Goal: Task Accomplishment & Management: Complete application form

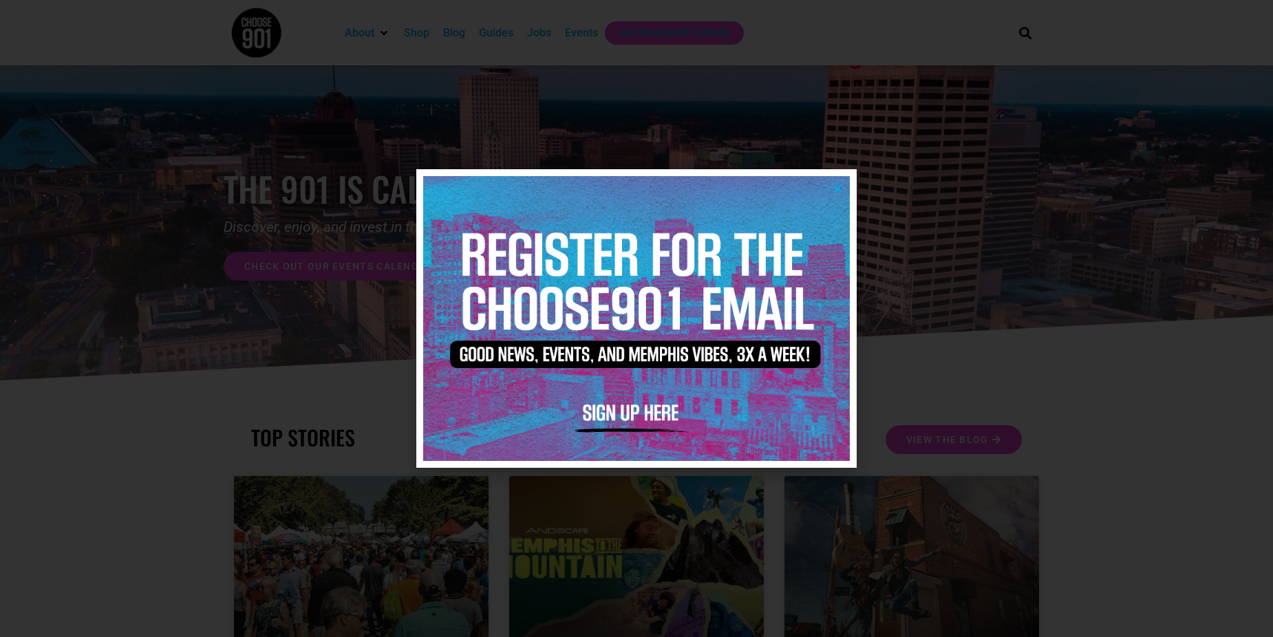
click at [832, 190] on img at bounding box center [636, 318] width 427 height 284
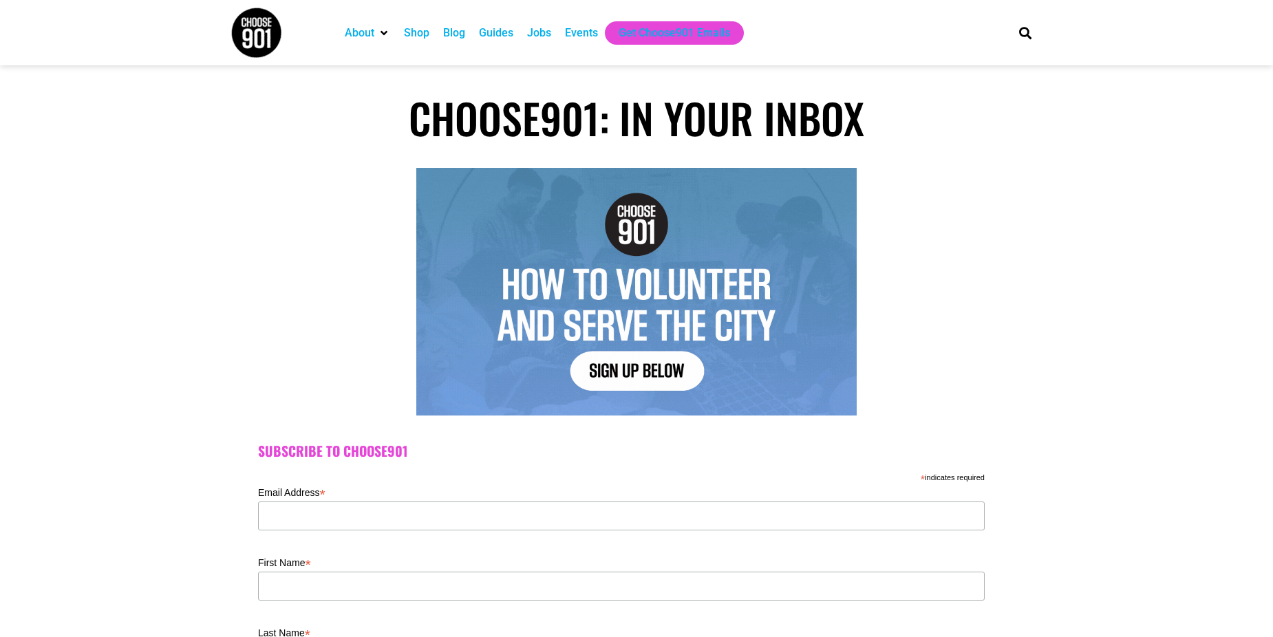
click at [583, 30] on div "Events" at bounding box center [581, 33] width 33 height 17
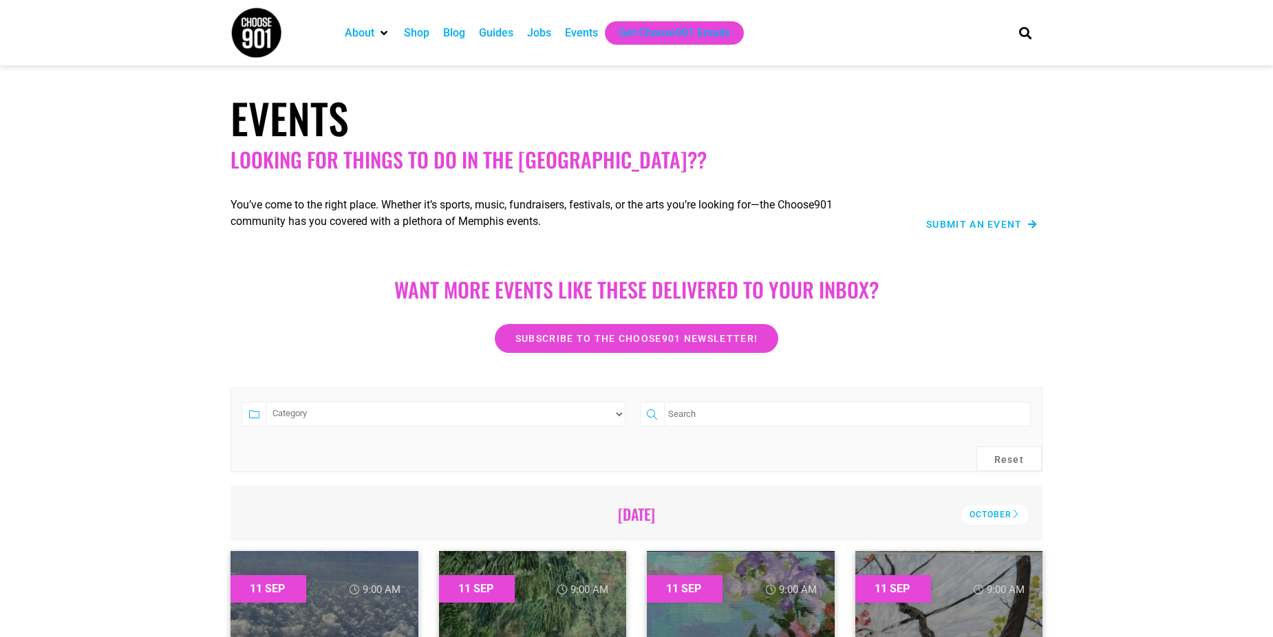
click at [383, 30] on icon "About" at bounding box center [383, 33] width 7 height 11
drag, startPoint x: 1007, startPoint y: 517, endPoint x: 1100, endPoint y: 473, distance: 103.1
click at [1005, 517] on div "October" at bounding box center [994, 515] width 67 height 20
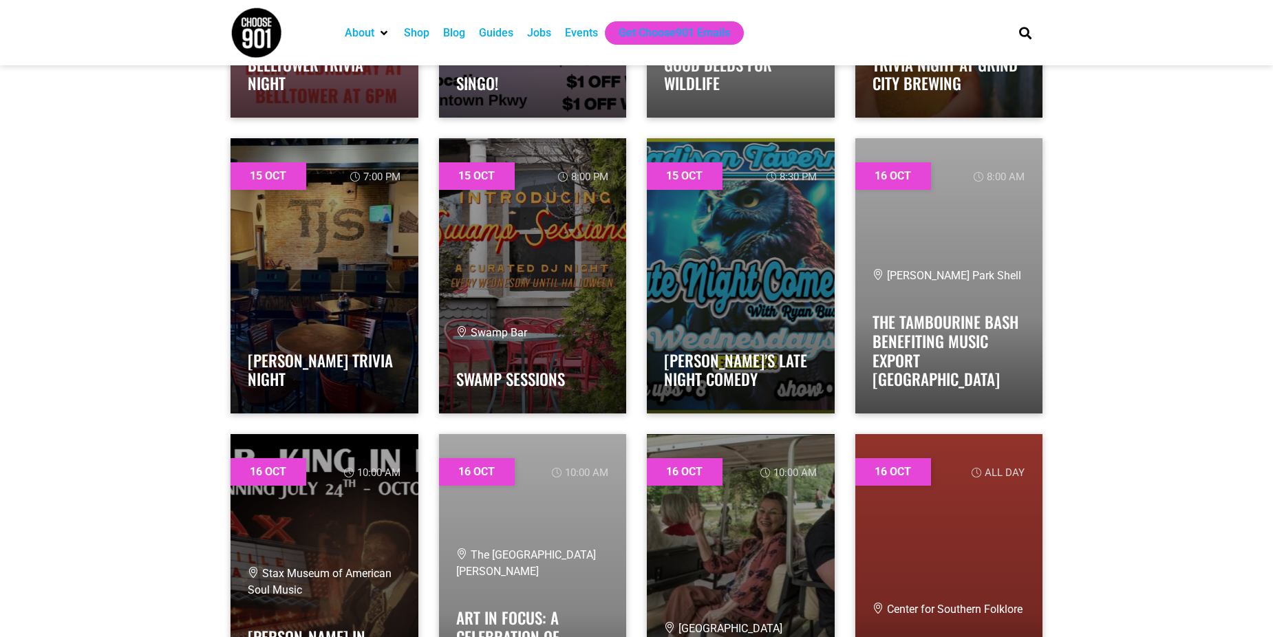
scroll to position [18646, 0]
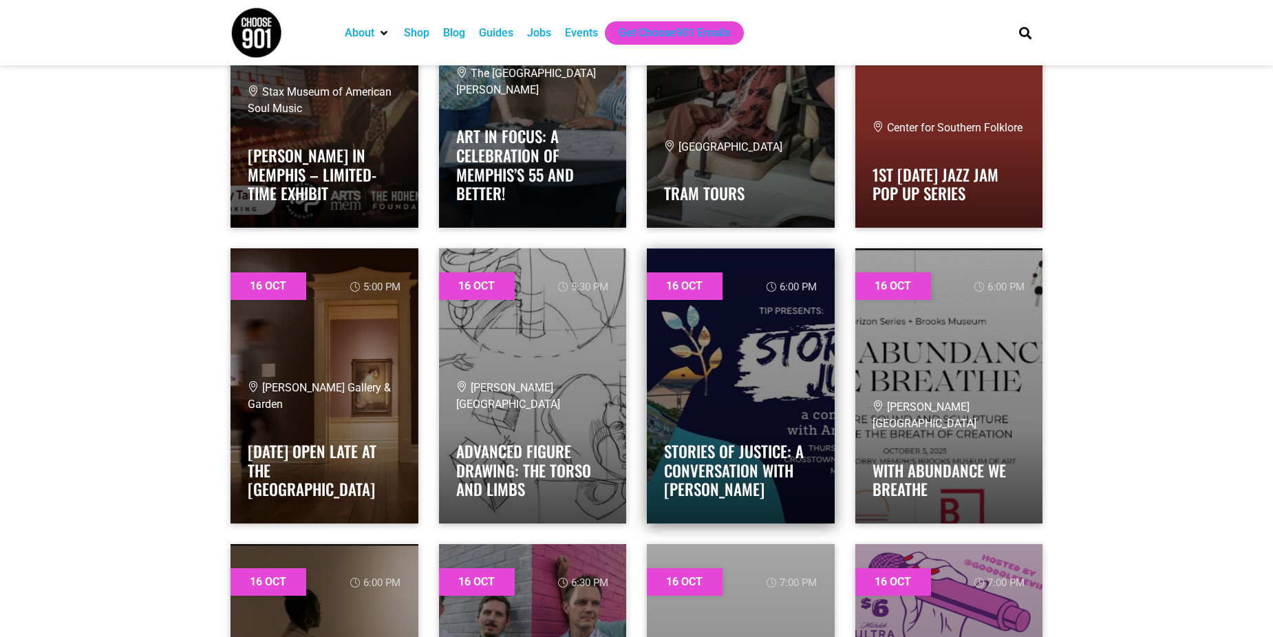
click at [773, 383] on link at bounding box center [741, 385] width 188 height 275
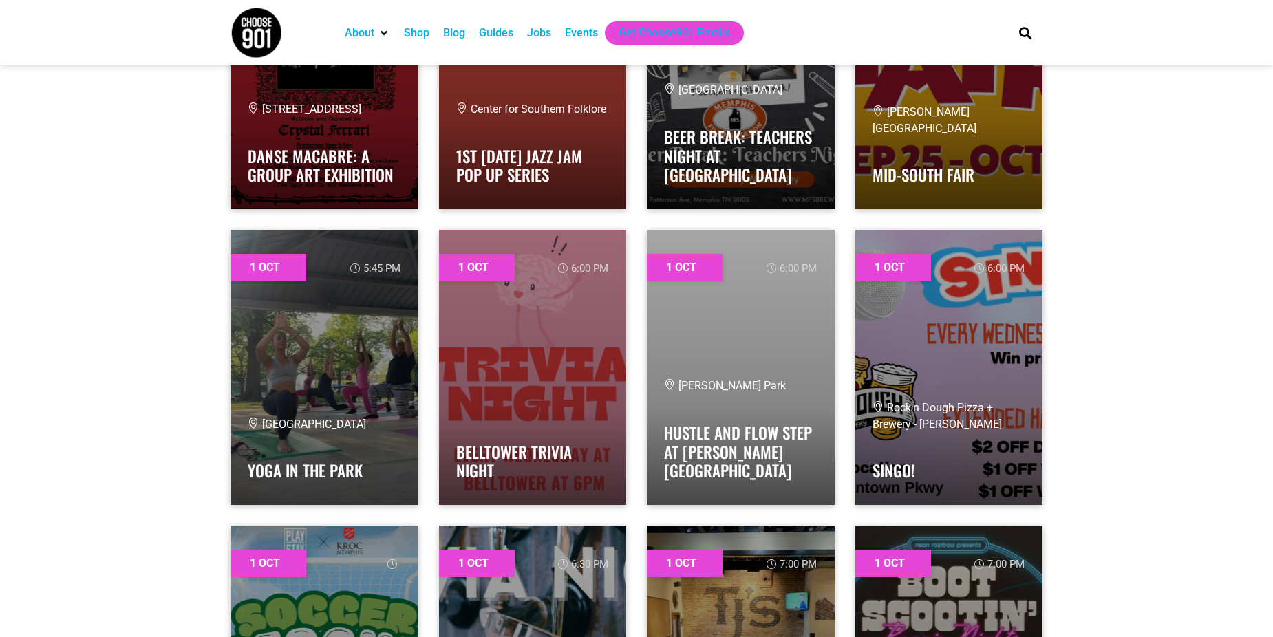
scroll to position [0, 0]
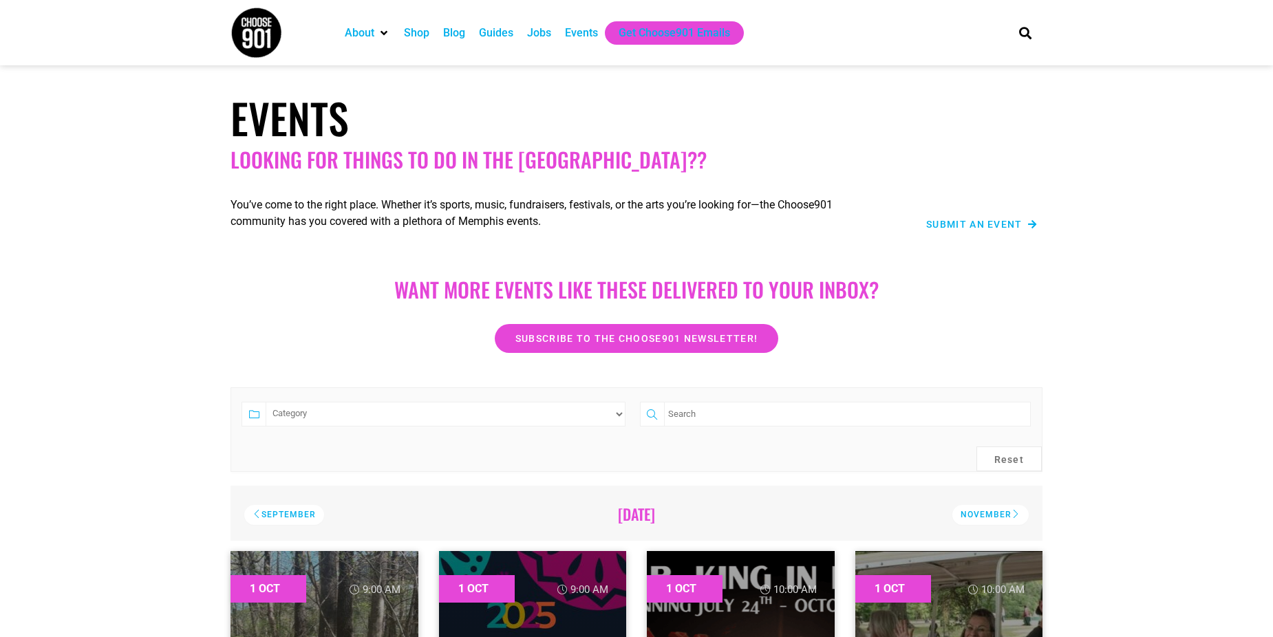
click at [1002, 228] on span "Submit an Event" at bounding box center [974, 224] width 96 height 10
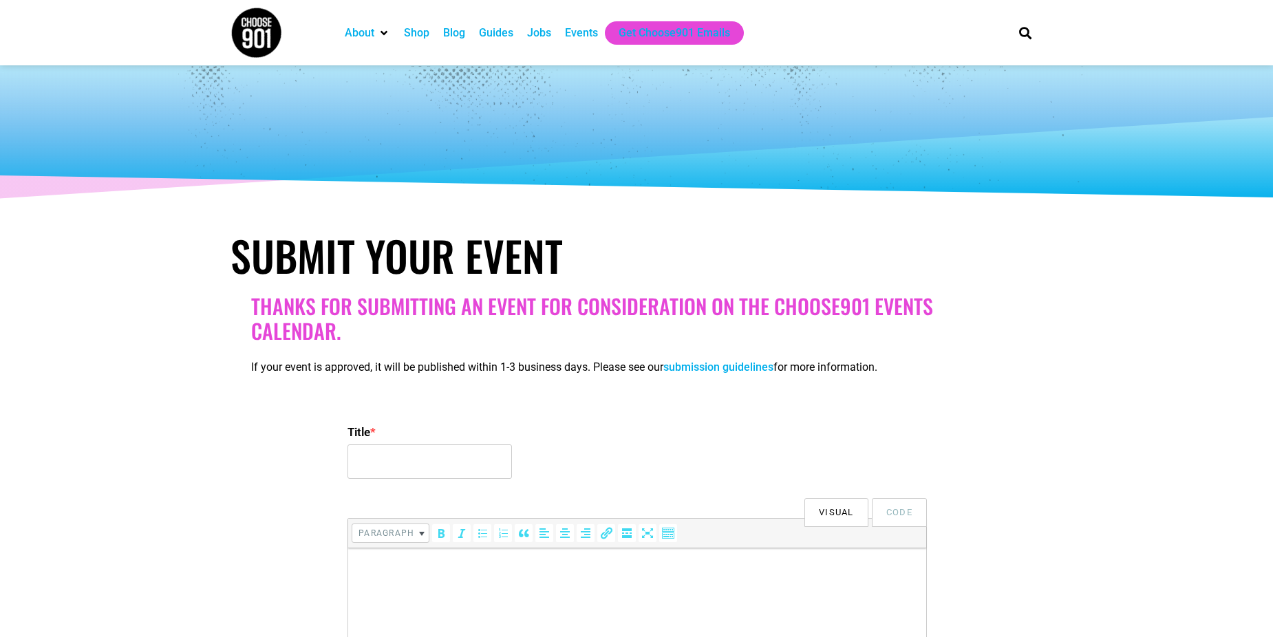
select select
type input "Stories of Justice: A Conversation with [PERSON_NAME]"
type input "gabrielle@tninnocence.org"
type input "Gabrielle Dalton"
type input "https://www.tninnocence.org/memphis"
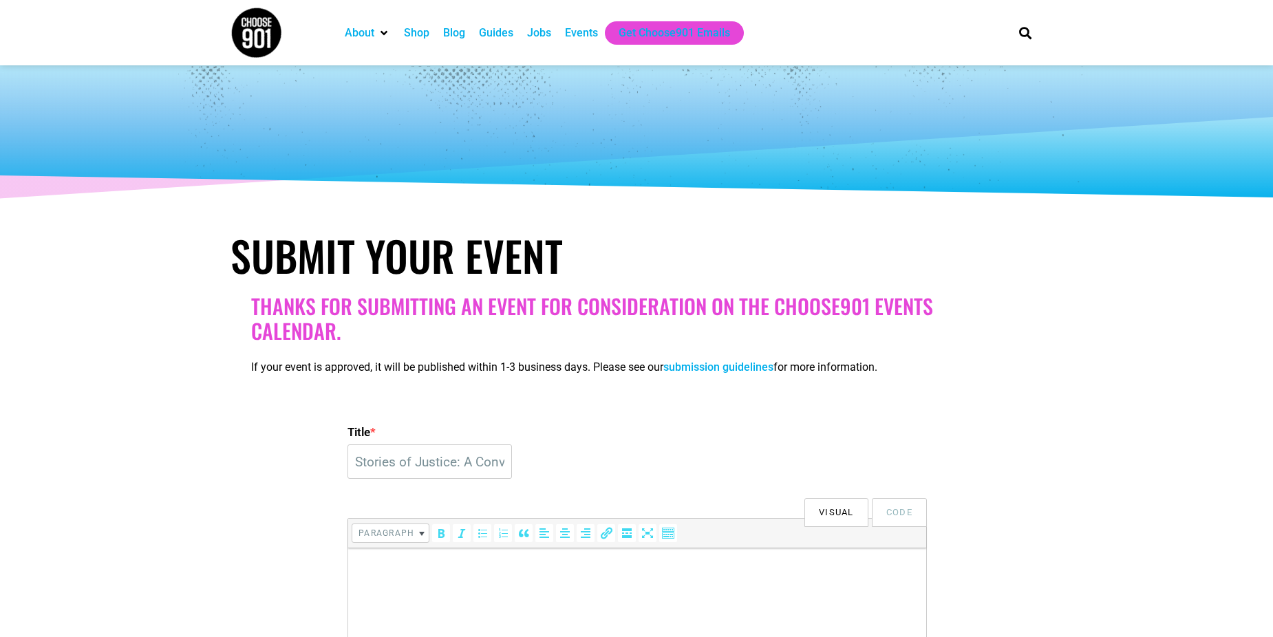
type input "https://www.tninnocence.org"
type input "50"
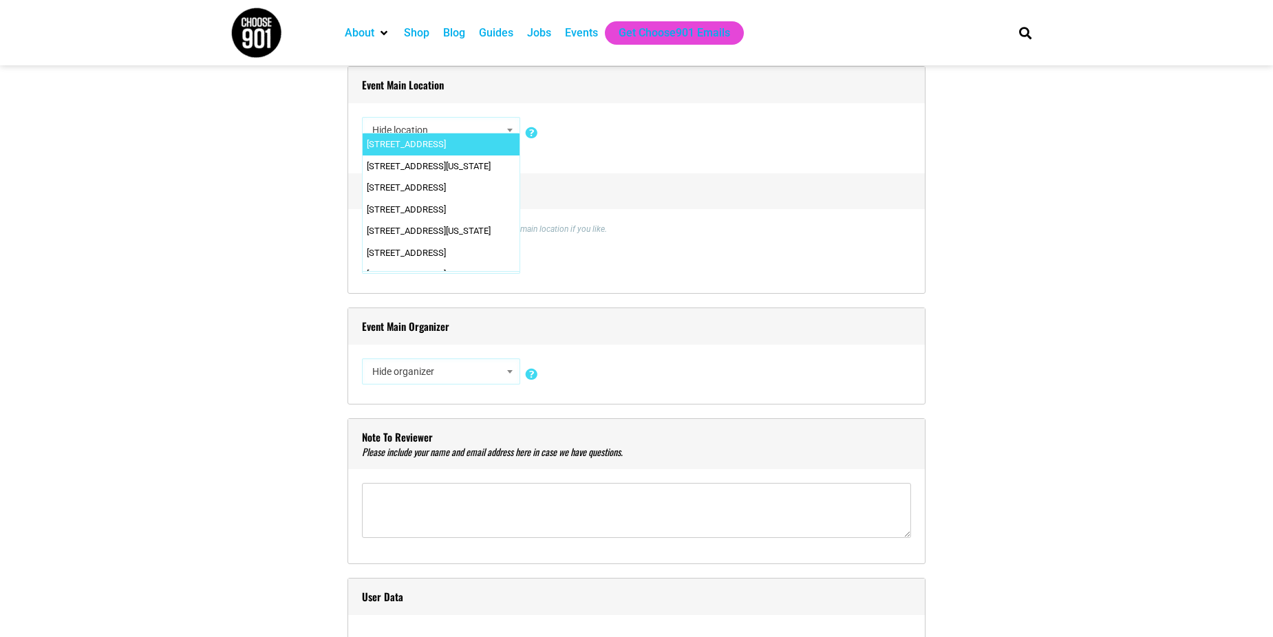
scroll to position [899, 0]
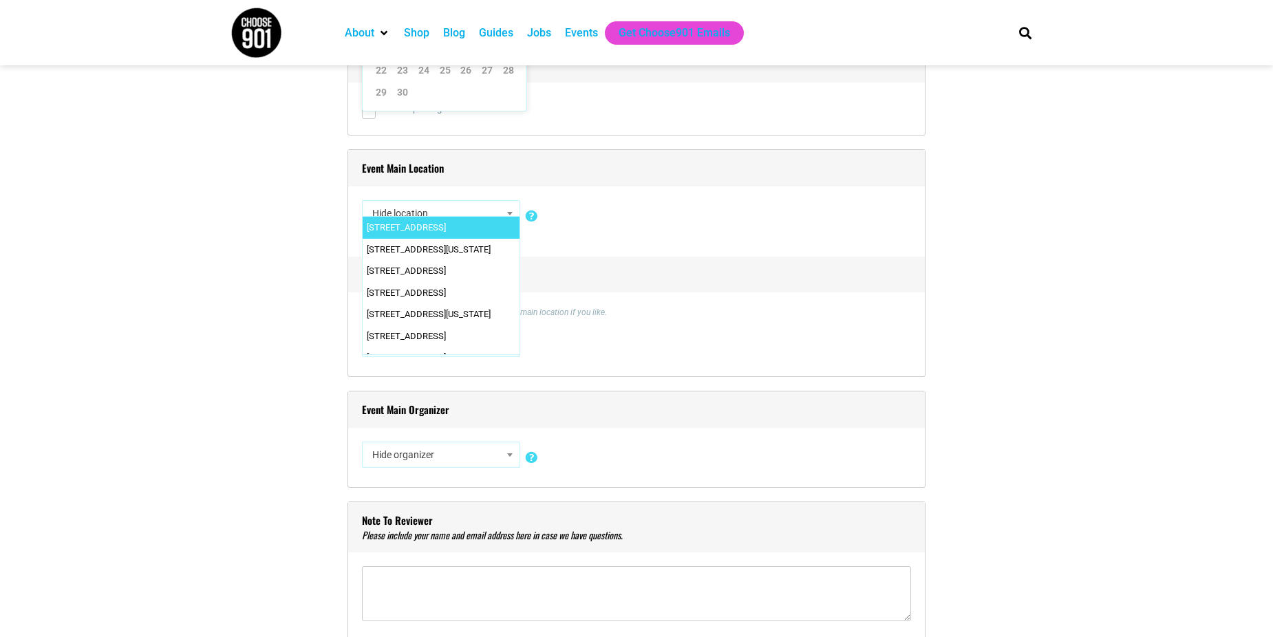
click at [603, 182] on h4 "Event Main Location" at bounding box center [636, 168] width 577 height 36
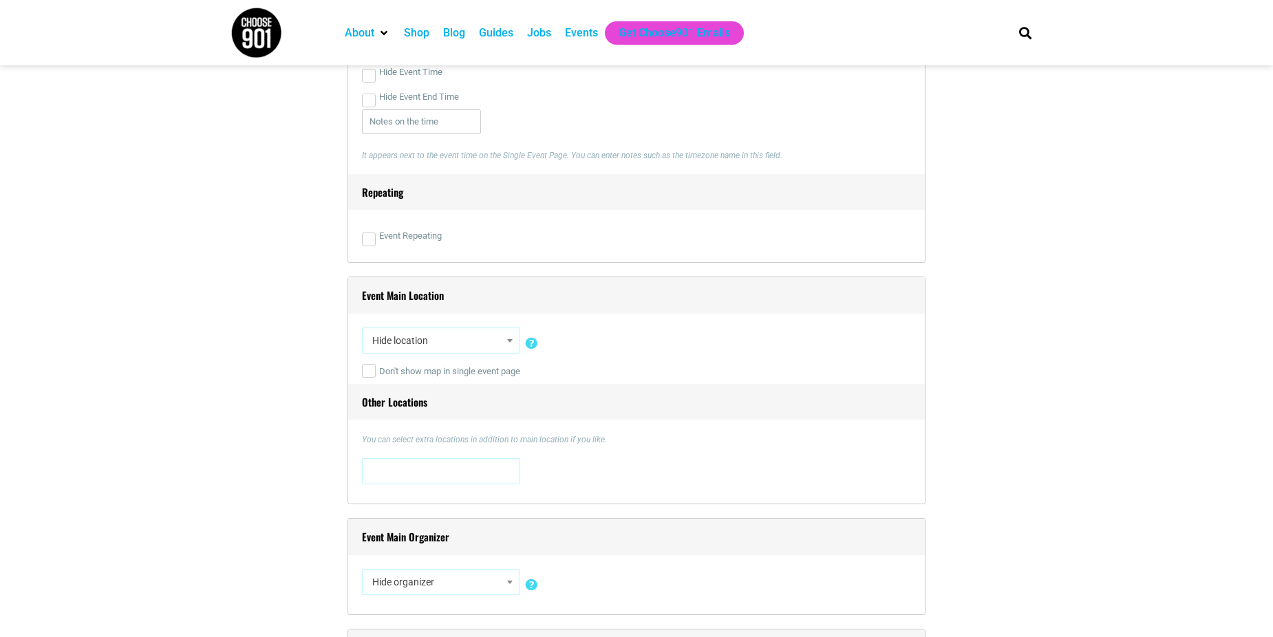
scroll to position [623, 0]
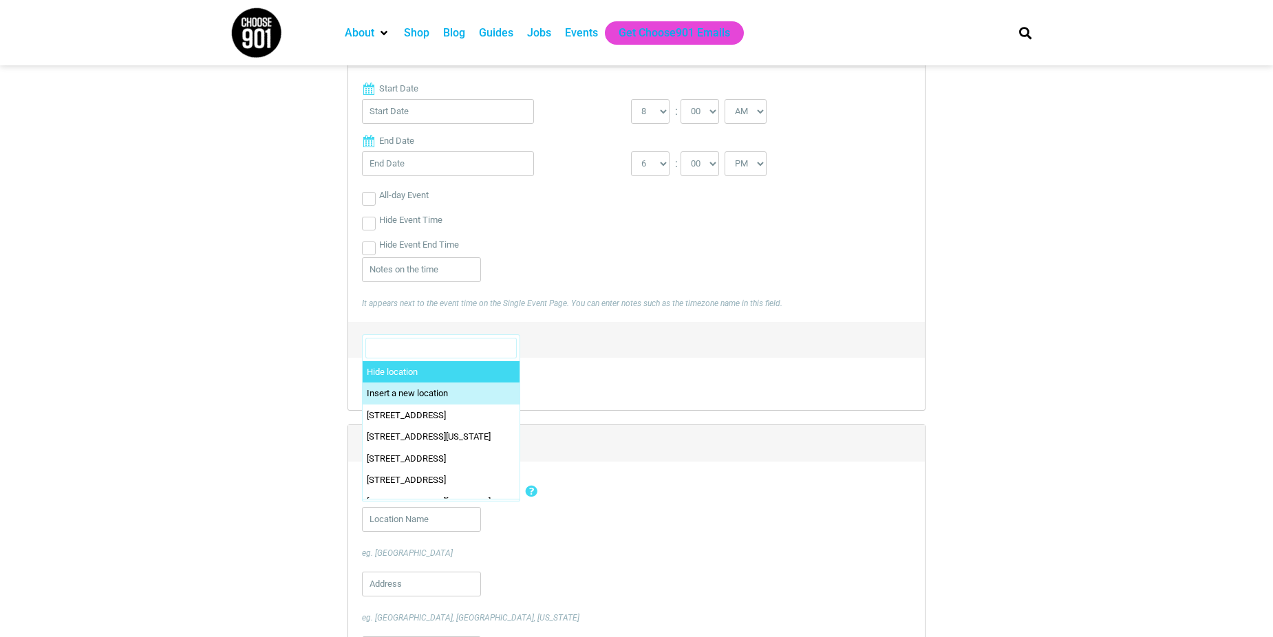
select select "1"
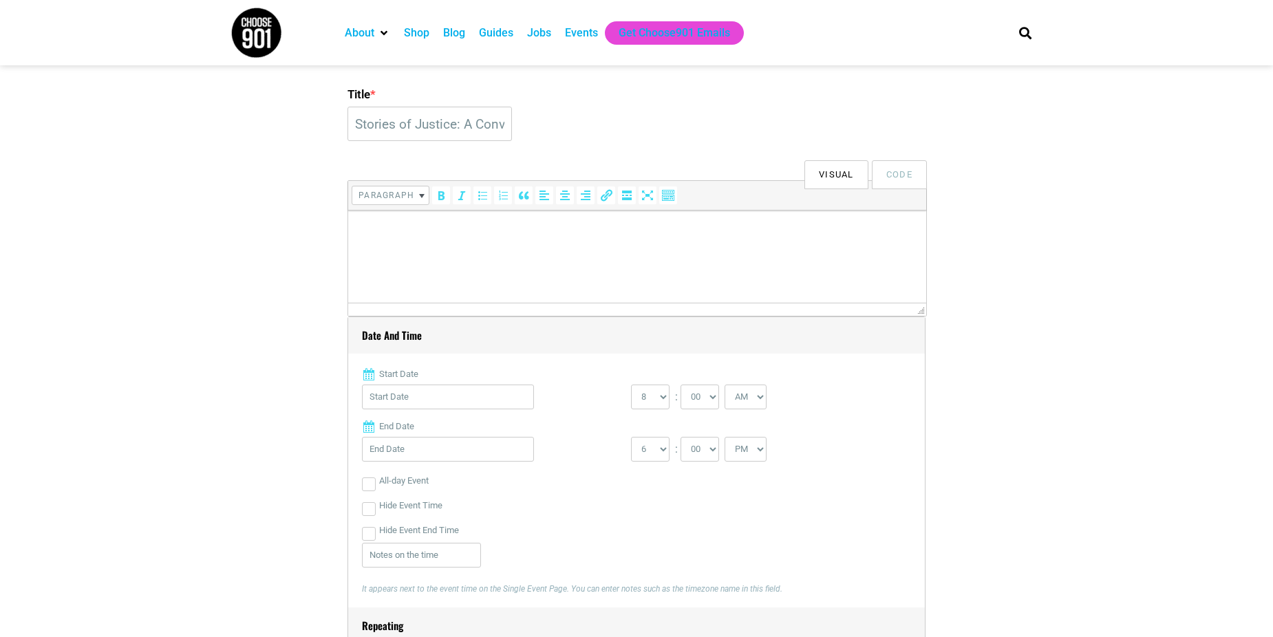
scroll to position [348, 0]
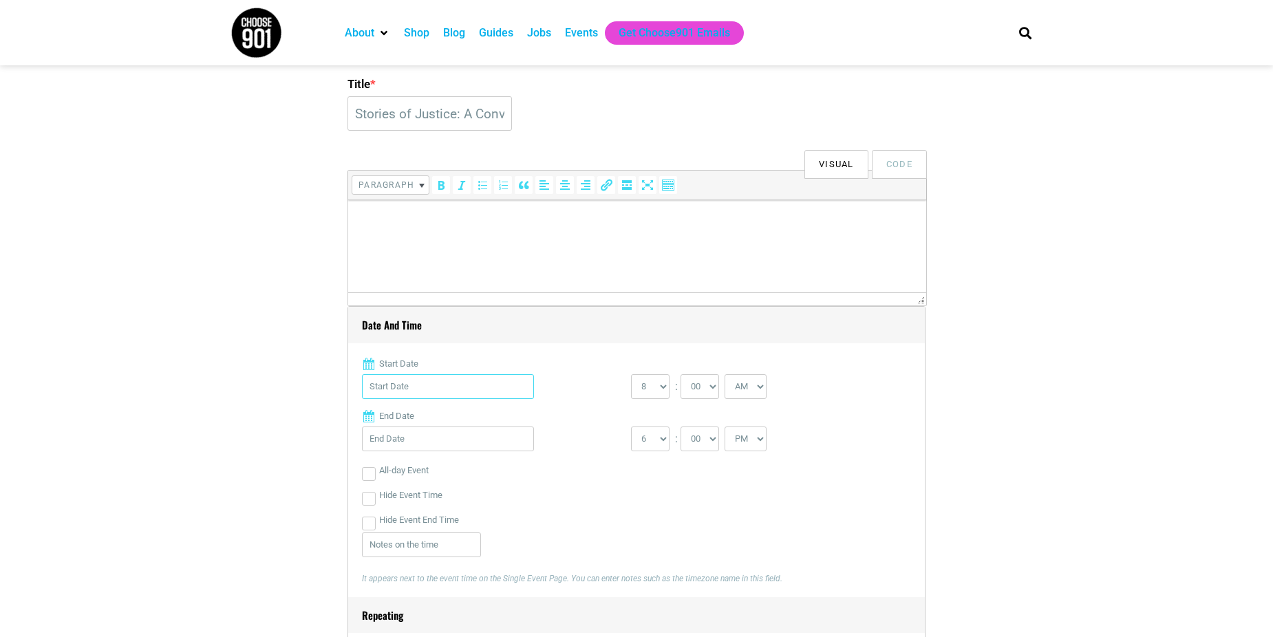
click at [414, 383] on input "Start Date" at bounding box center [448, 386] width 172 height 25
click at [427, 418] on select "Jan Feb Mar Apr May Jun Jul Aug Sep Oct Nov Dec" at bounding box center [444, 423] width 53 height 18
click at [447, 536] on link "16" at bounding box center [445, 546] width 21 height 21
type input "10/16/2025"
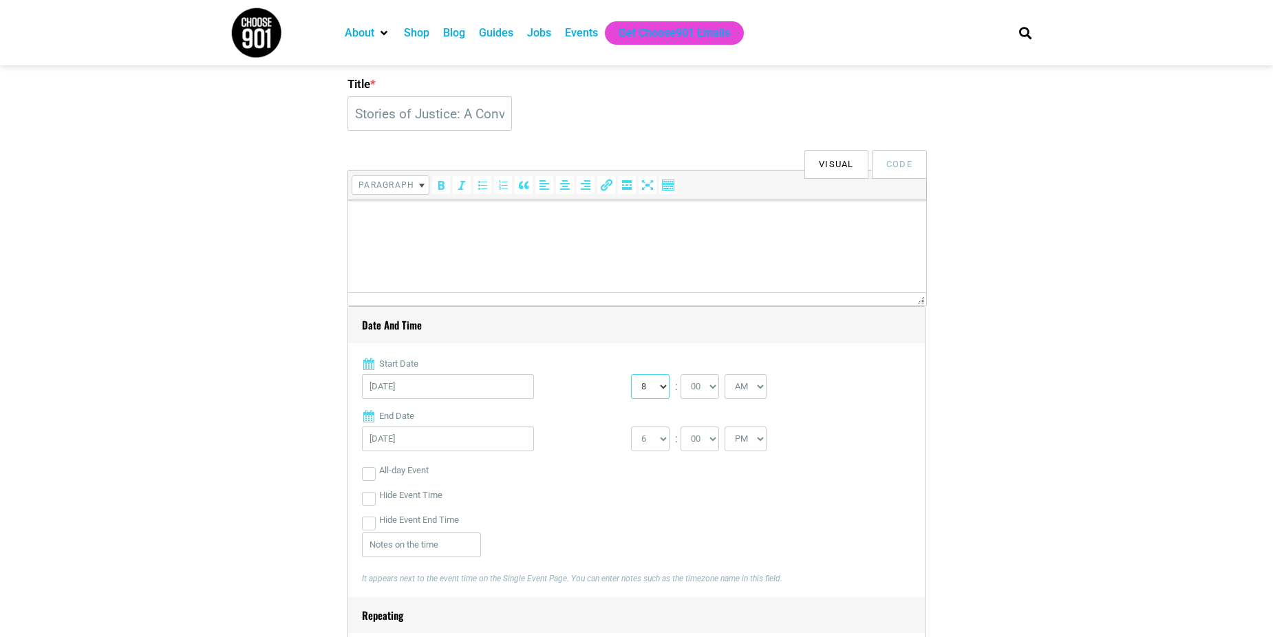
click at [663, 389] on select "0 1 2 3 4 5 6 7 8 9 10 11 12" at bounding box center [650, 386] width 39 height 25
select select "7"
click at [631, 375] on select "0 1 2 3 4 5 6 7 8 9 10 11 12" at bounding box center [650, 386] width 39 height 25
click at [760, 388] on select "AM PM" at bounding box center [746, 386] width 42 height 25
select select "PM"
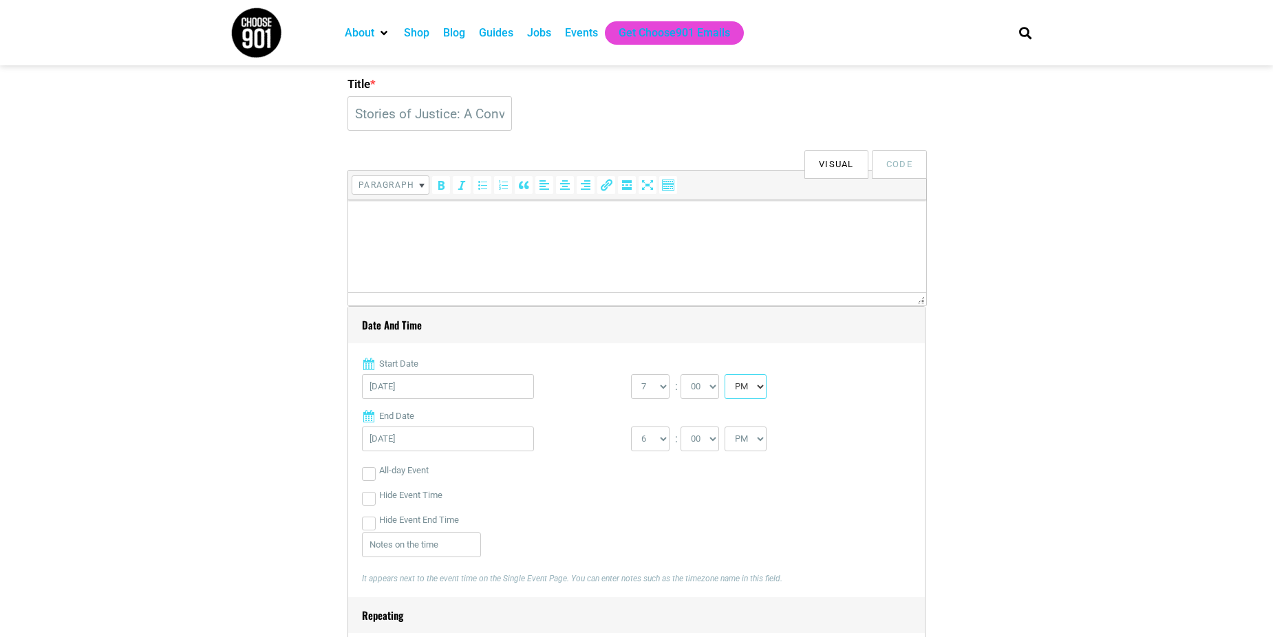
click at [726, 375] on select "AM PM" at bounding box center [746, 386] width 42 height 25
click at [662, 442] on select "1 2 3 4 5 6 7 8 9 10 11 12" at bounding box center [650, 439] width 39 height 25
select select "9"
click at [631, 427] on select "1 2 3 4 5 6 7 8 9 10 11 12" at bounding box center [650, 439] width 39 height 25
click at [420, 231] on html at bounding box center [637, 219] width 578 height 39
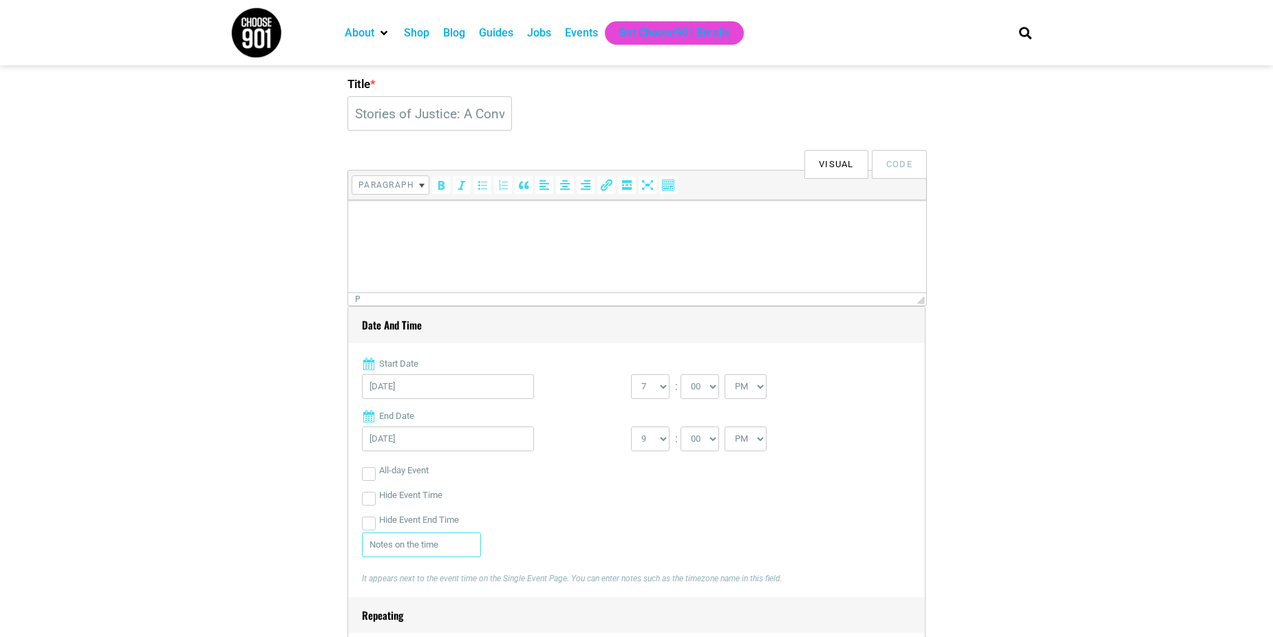
click at [434, 549] on input "text" at bounding box center [421, 545] width 119 height 25
click at [536, 239] on html at bounding box center [637, 219] width 578 height 39
click at [442, 537] on input "Doors: 6:15" at bounding box center [421, 545] width 119 height 25
type input "Doors: 6:15PM"
click at [427, 212] on p at bounding box center [637, 219] width 564 height 17
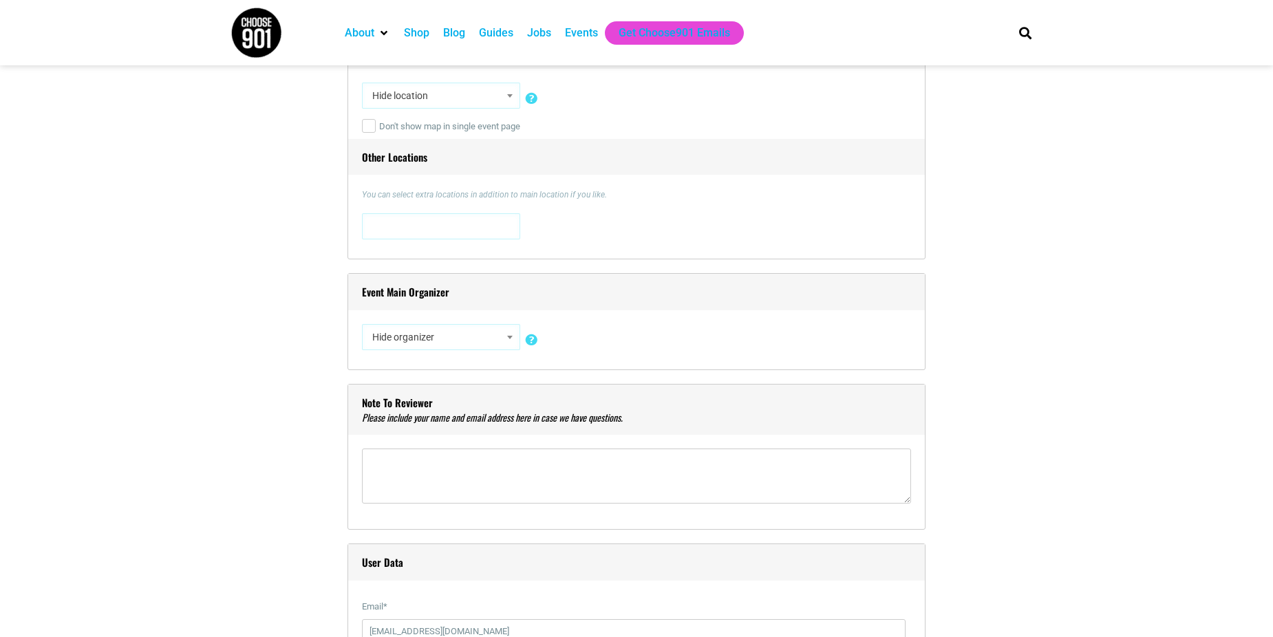
scroll to position [1036, 0]
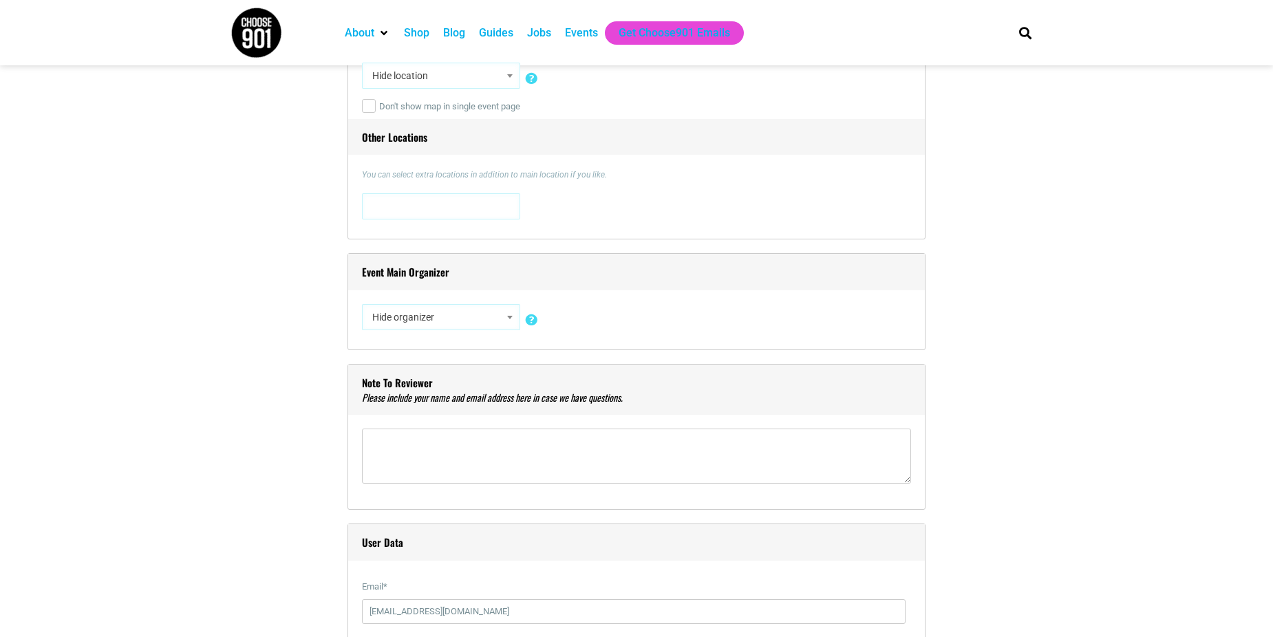
click at [435, 320] on span "Hide organizer" at bounding box center [441, 317] width 149 height 25
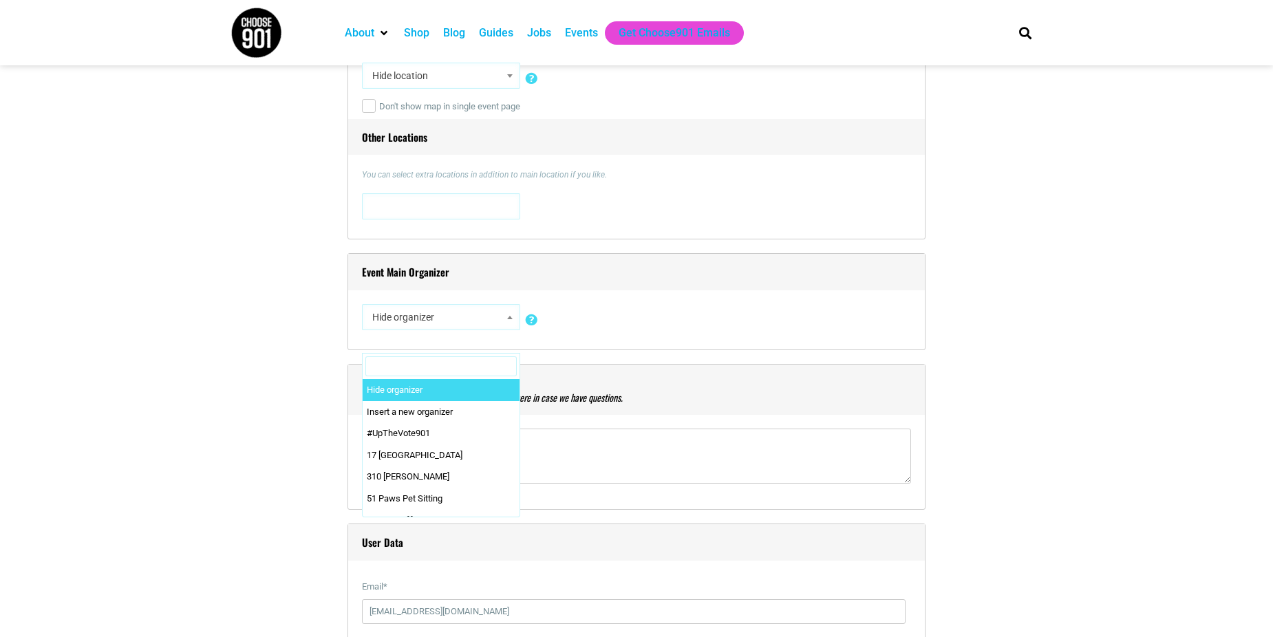
click at [412, 366] on input "Search" at bounding box center [440, 366] width 151 height 21
type input "Tennessee Inno"
select select "3861"
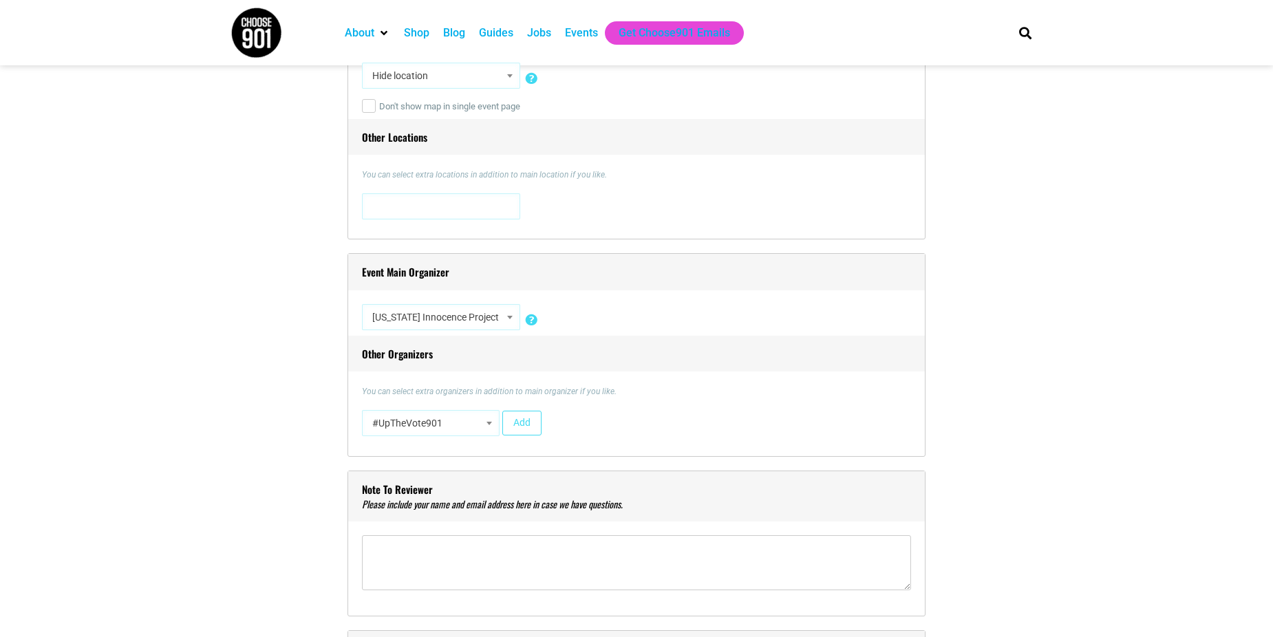
click at [490, 427] on span at bounding box center [489, 423] width 14 height 18
click at [517, 447] on div "Event Main Organizer Hide organizer Insert a new organizer #UpTheVote901 17 Ber…" at bounding box center [636, 355] width 578 height 204
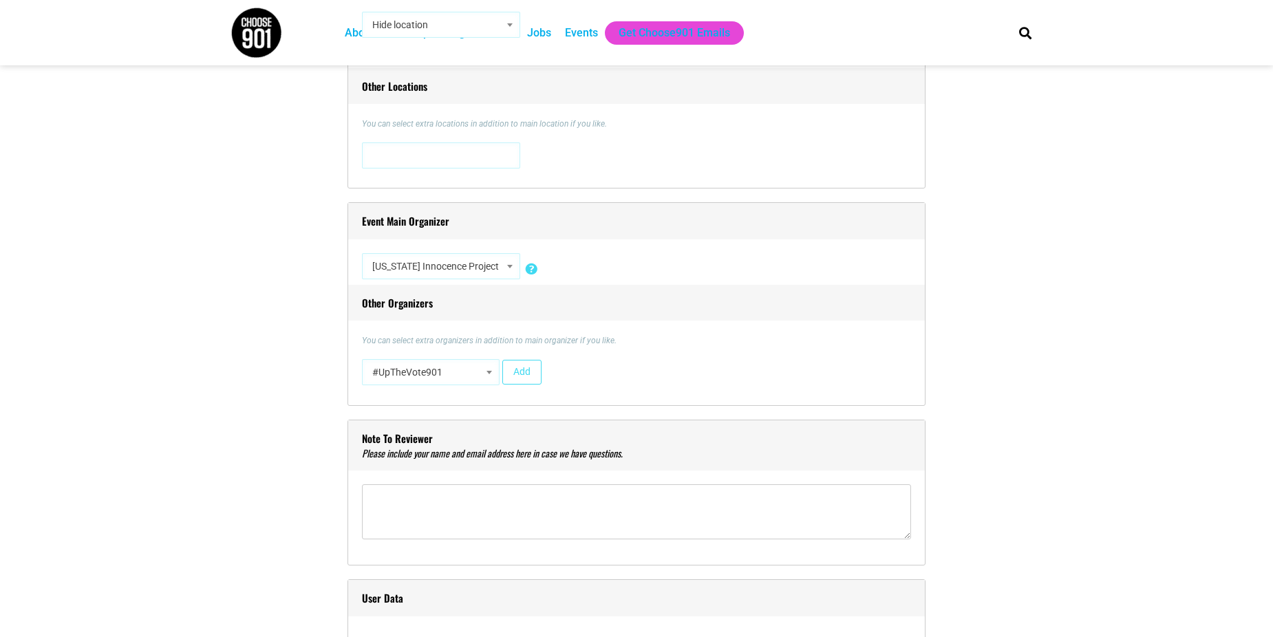
scroll to position [1174, 0]
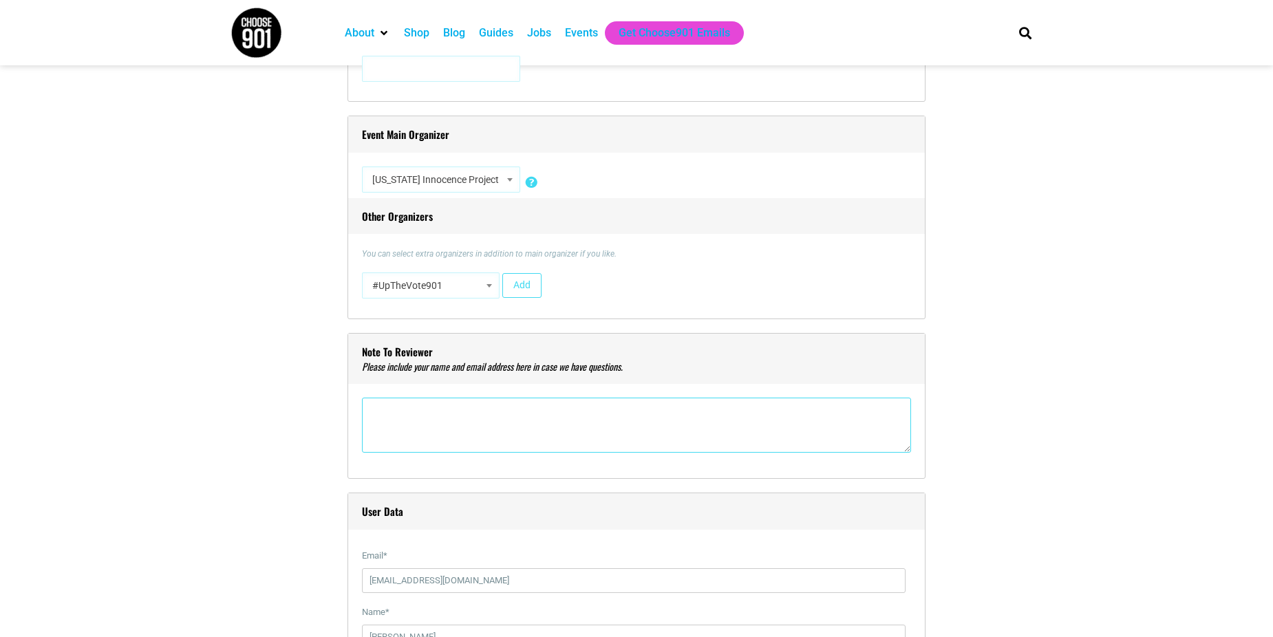
click at [427, 422] on textarea"] at bounding box center [636, 425] width 549 height 55
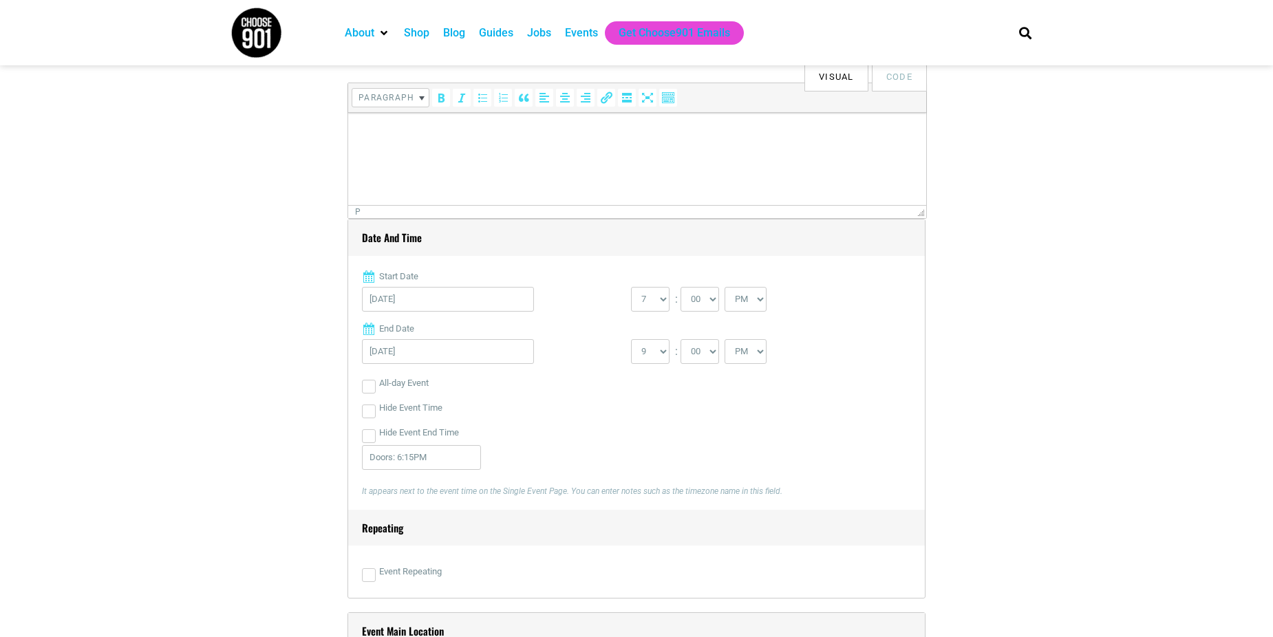
scroll to position [211, 0]
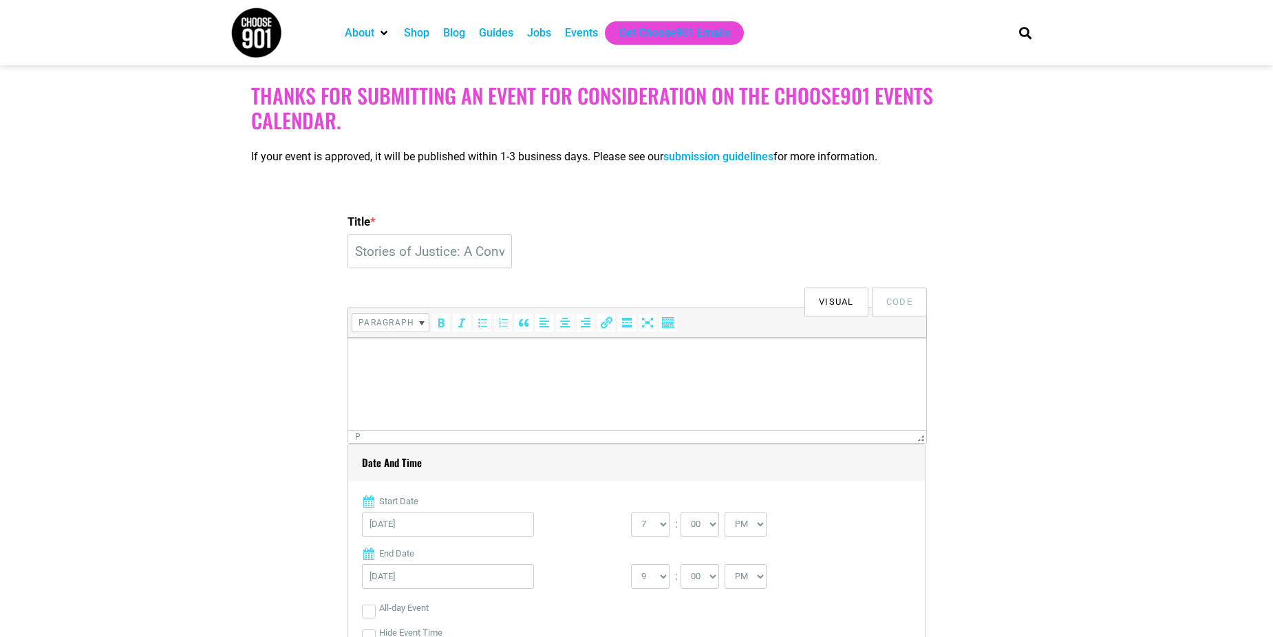
type textarea"] "Gabrielle Dalton gabrielle@tninnocence.org"
click at [410, 370] on html at bounding box center [637, 357] width 578 height 39
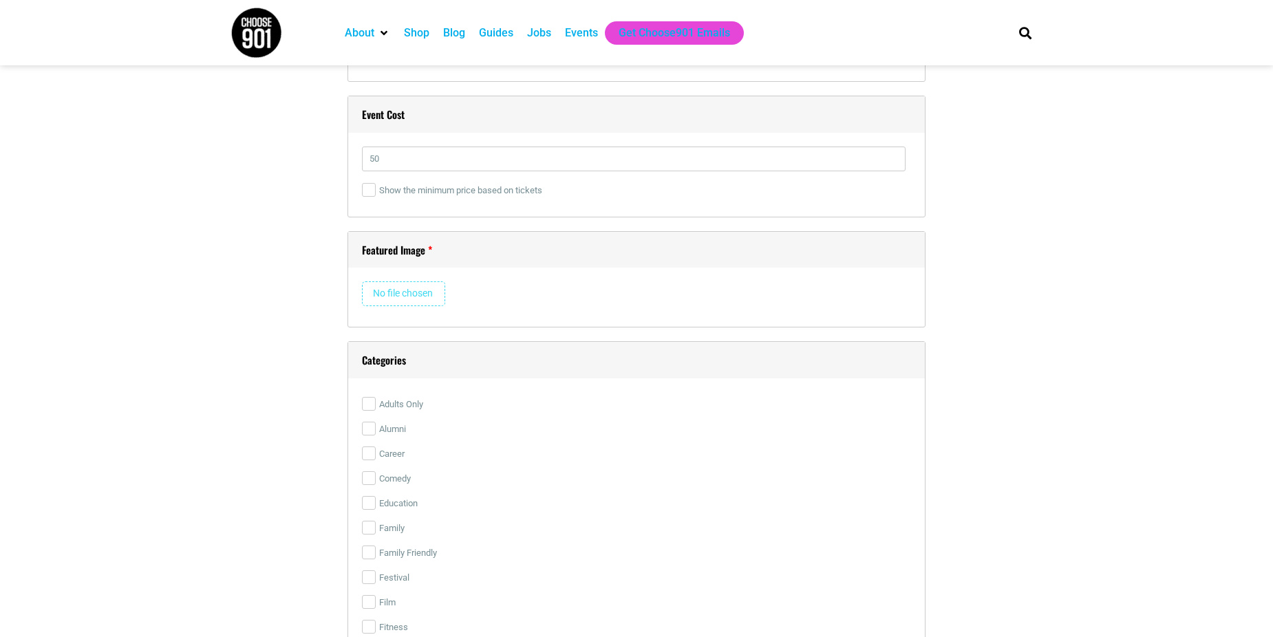
scroll to position [1999, 0]
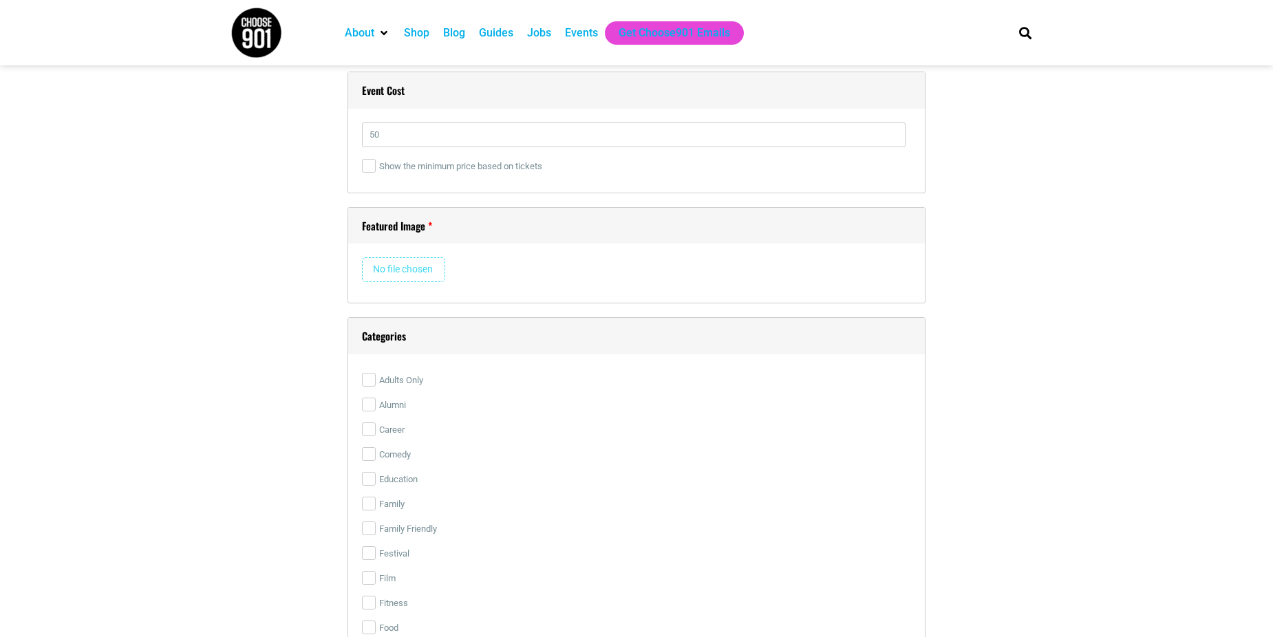
click at [406, 272] on input "file" at bounding box center [403, 269] width 83 height 25
type input "C:\fakepath\Website+Content-+Stories+of+Justice+(13).webp"
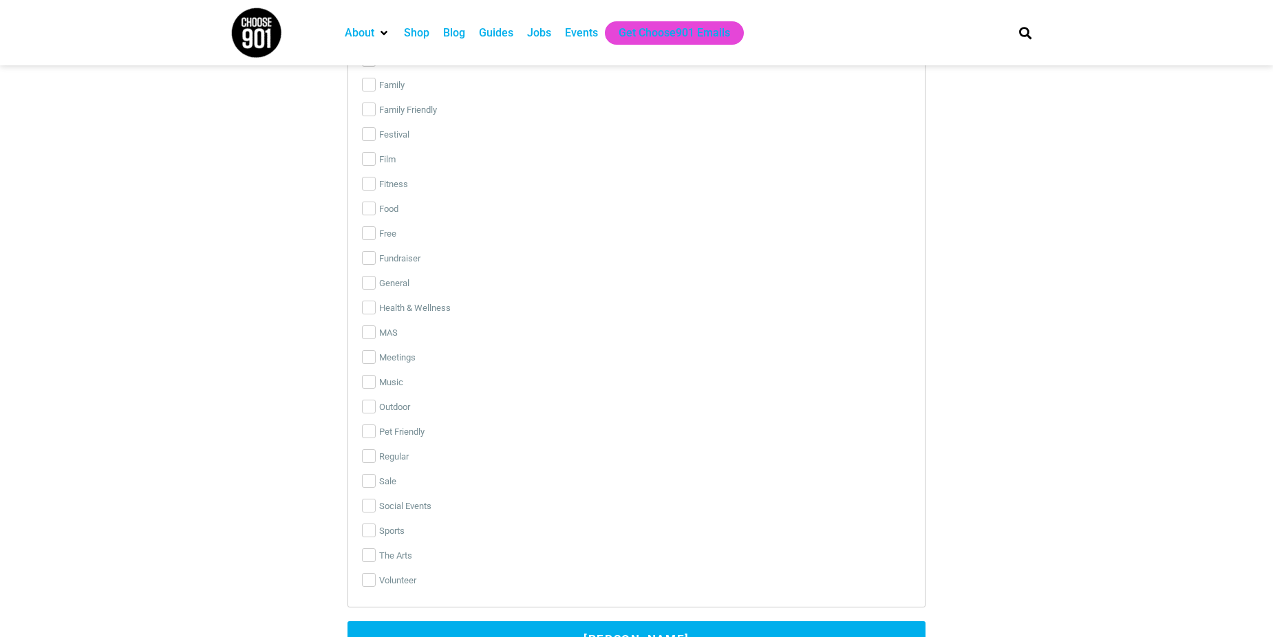
scroll to position [2756, 0]
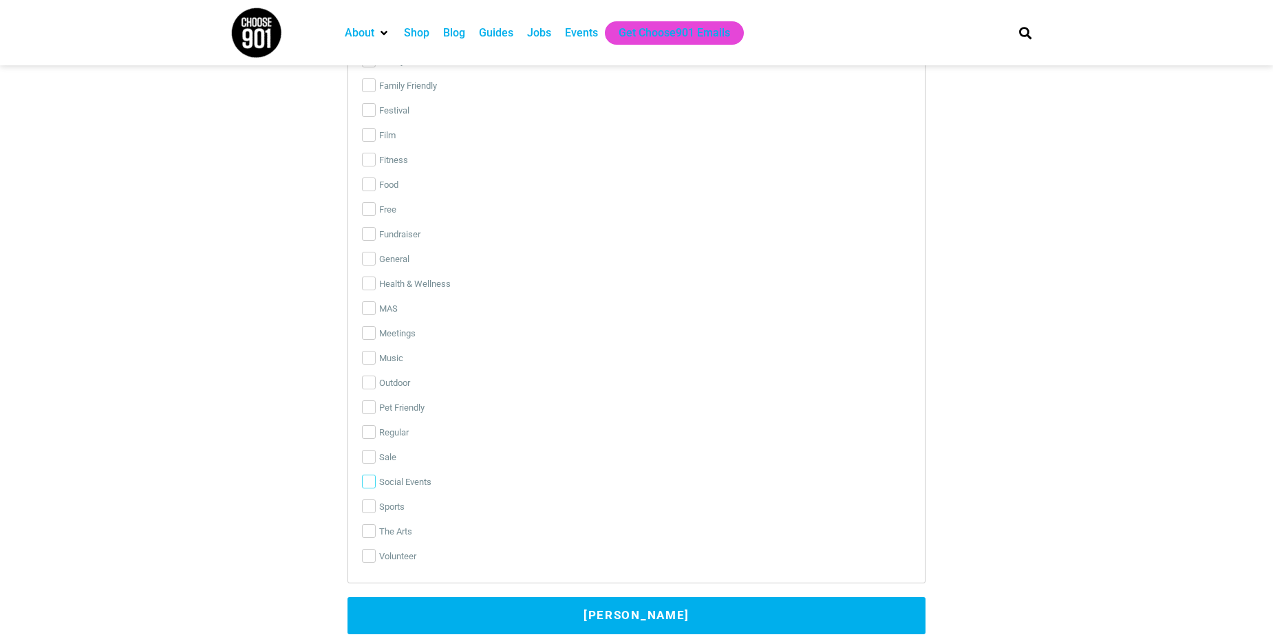
click at [369, 482] on input "Social Events" at bounding box center [369, 482] width 14 height 14
click at [370, 484] on input "Social Events" at bounding box center [369, 482] width 14 height 14
click at [372, 483] on input "Social Events" at bounding box center [369, 482] width 14 height 14
checkbox input "true"
click at [369, 237] on input "Fundraiser" at bounding box center [369, 234] width 14 height 14
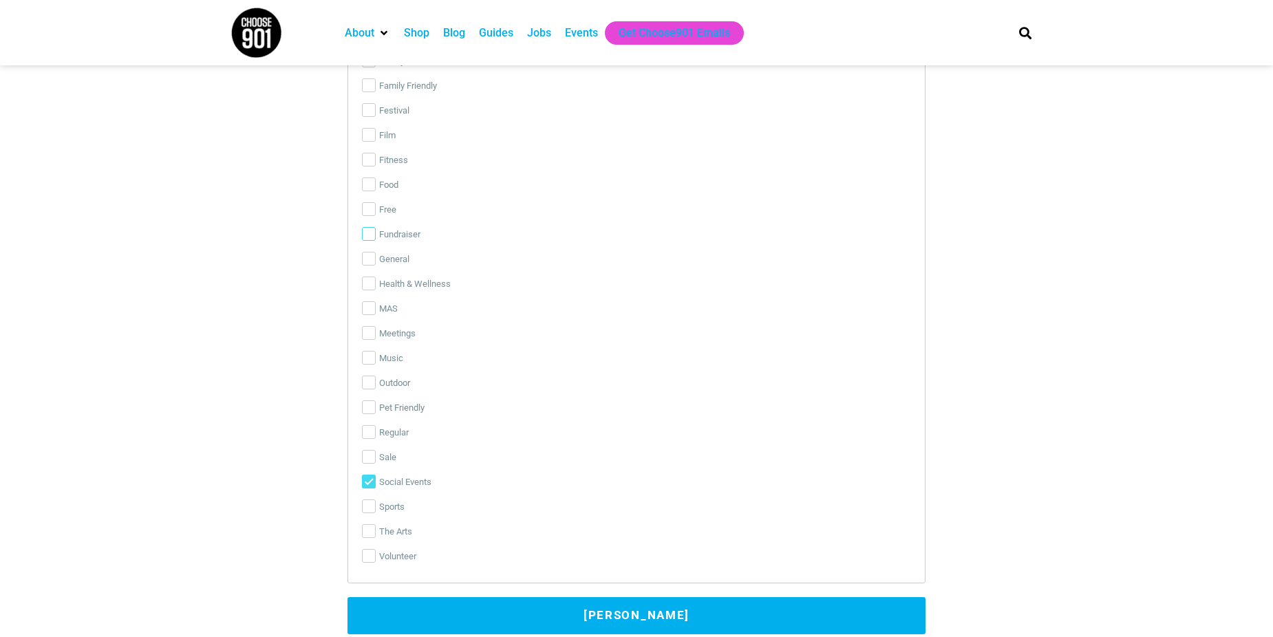
checkbox input "true"
click at [372, 189] on input "Food" at bounding box center [369, 185] width 14 height 14
checkbox input "true"
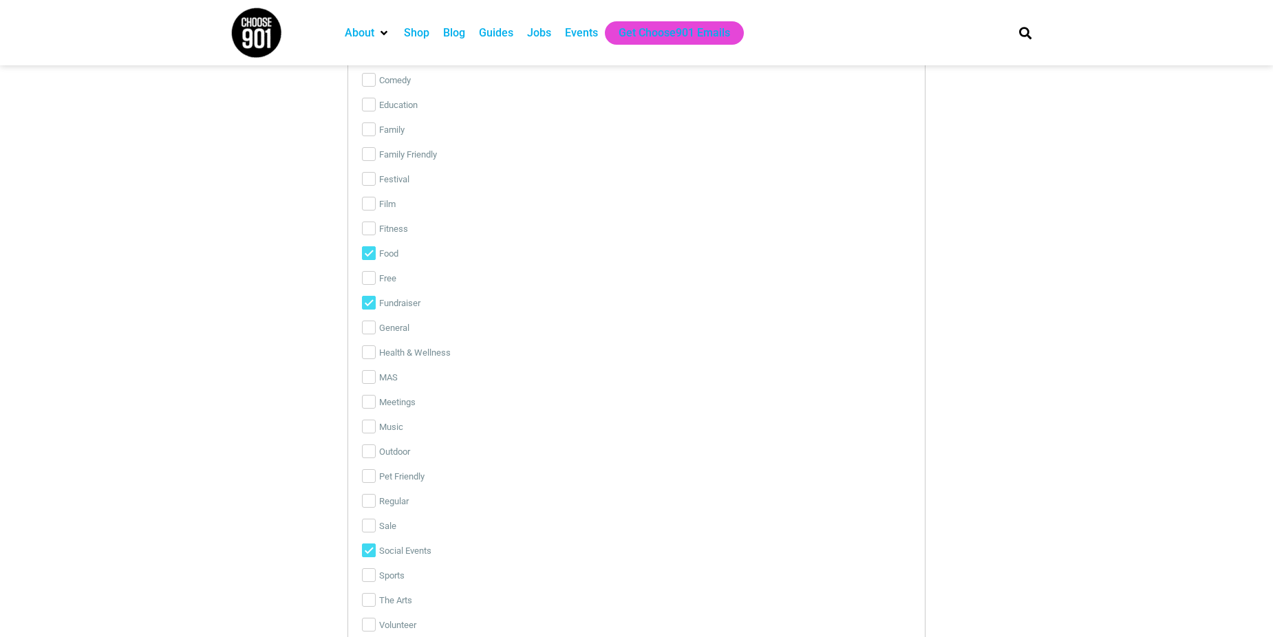
scroll to position [2619, 0]
click at [370, 226] on input "Family Friendly" at bounding box center [369, 223] width 14 height 14
checkbox input "true"
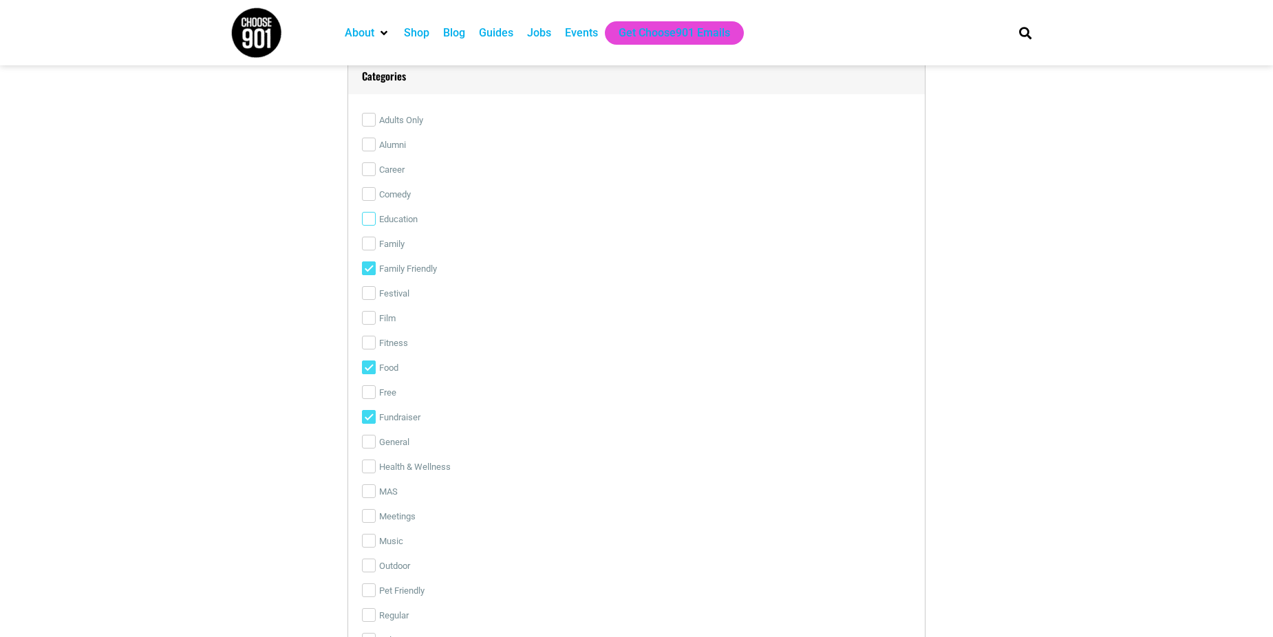
scroll to position [2550, 0]
click at [365, 246] on input "Education" at bounding box center [369, 242] width 14 height 14
checkbox input "true"
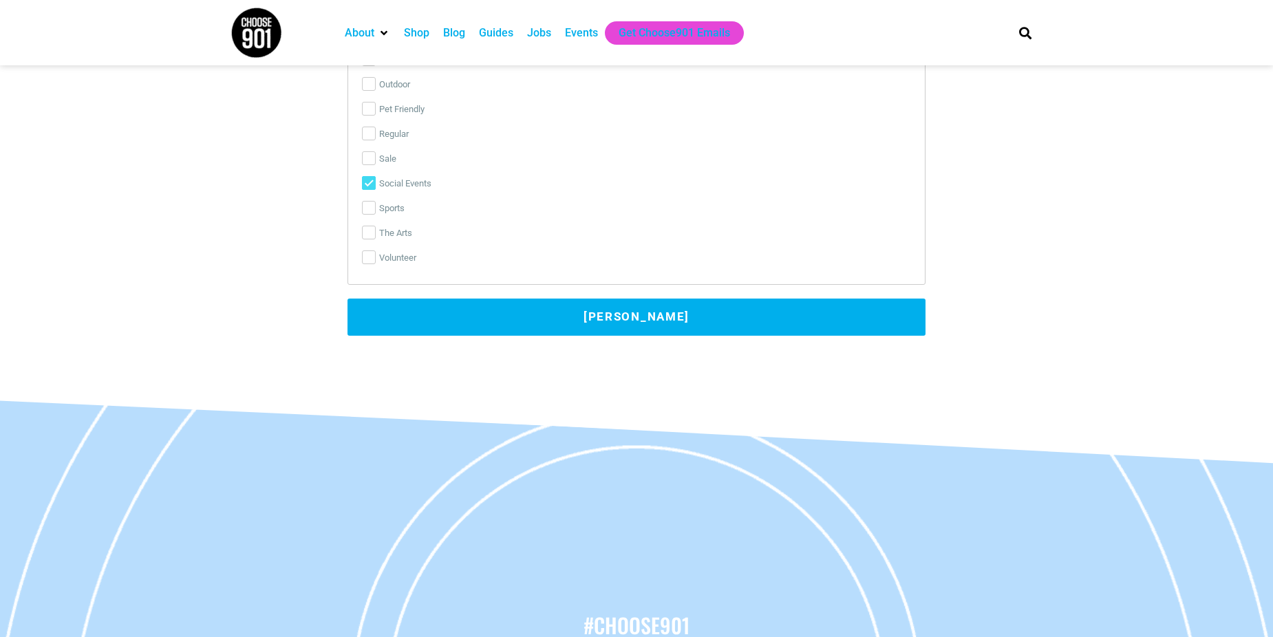
scroll to position [3169, 0]
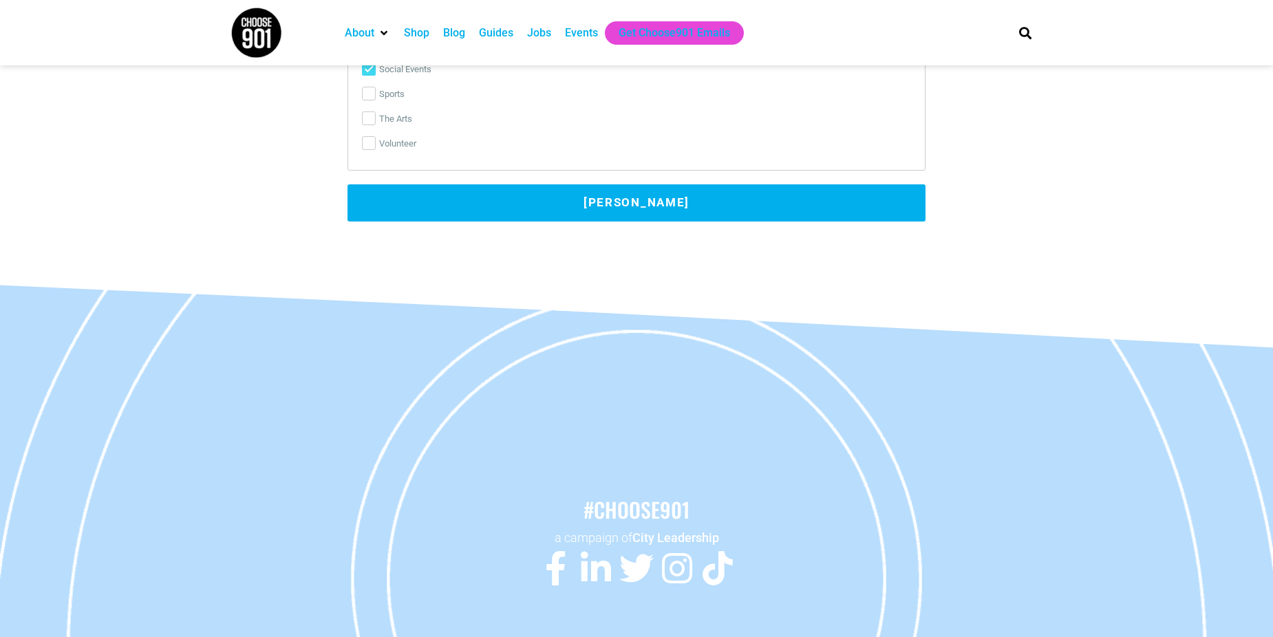
click at [645, 208] on button "Submit Event" at bounding box center [636, 202] width 578 height 37
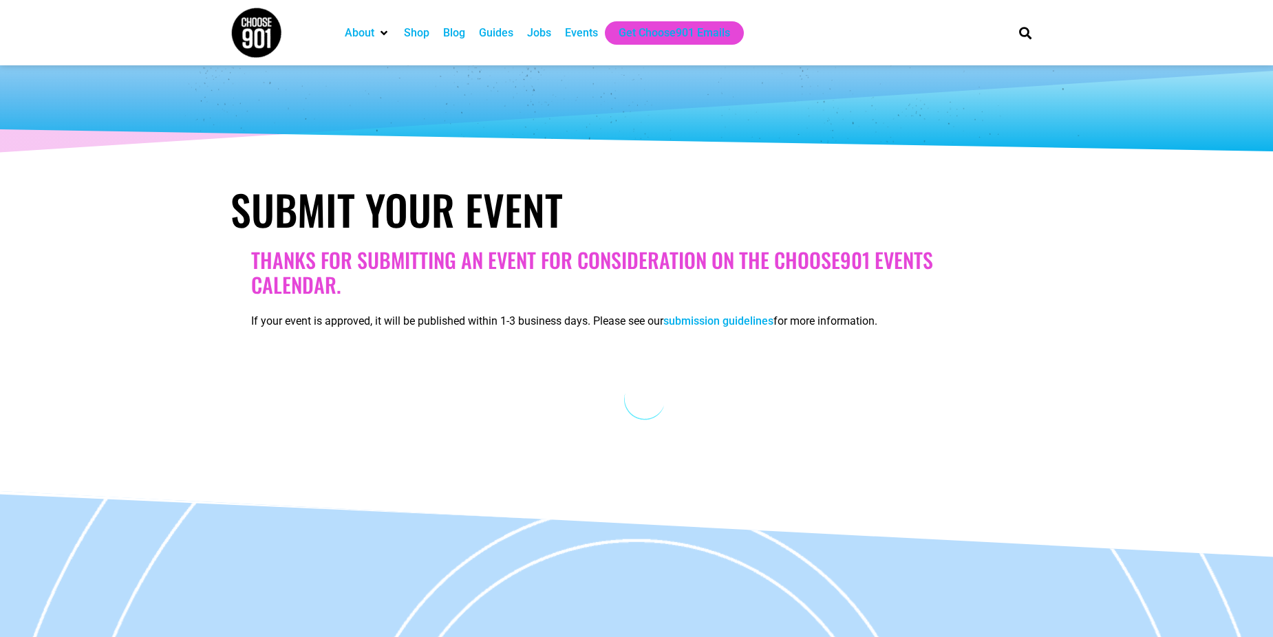
scroll to position [0, 0]
